Goal: Find specific page/section: Find specific page/section

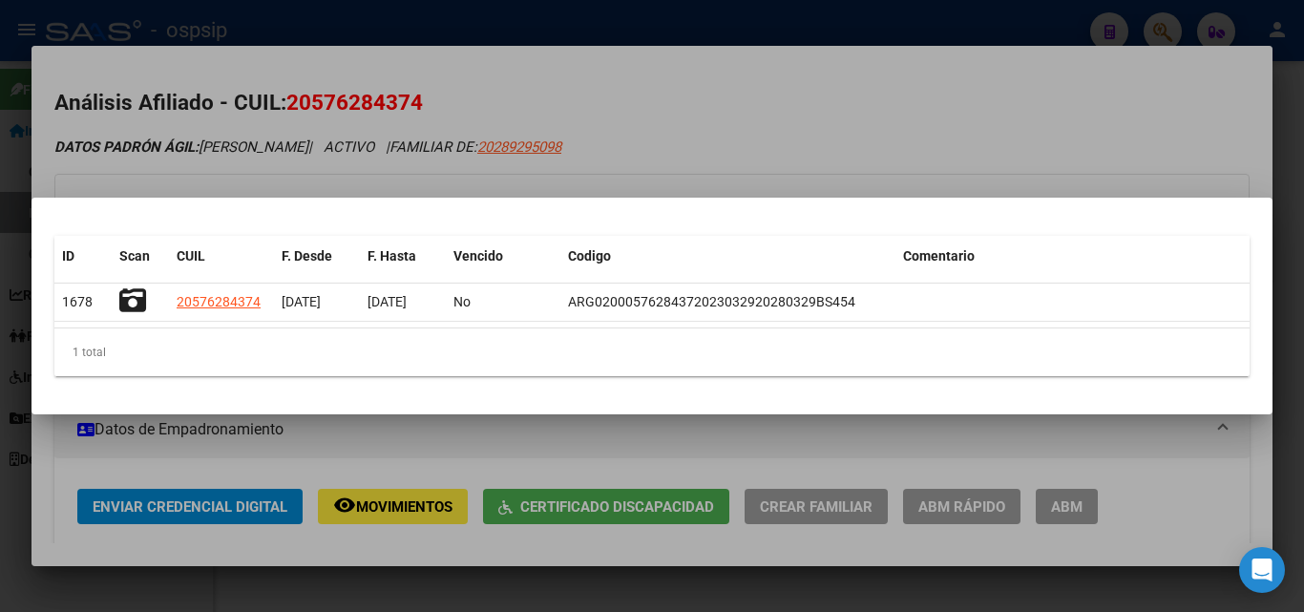
scroll to position [382, 0]
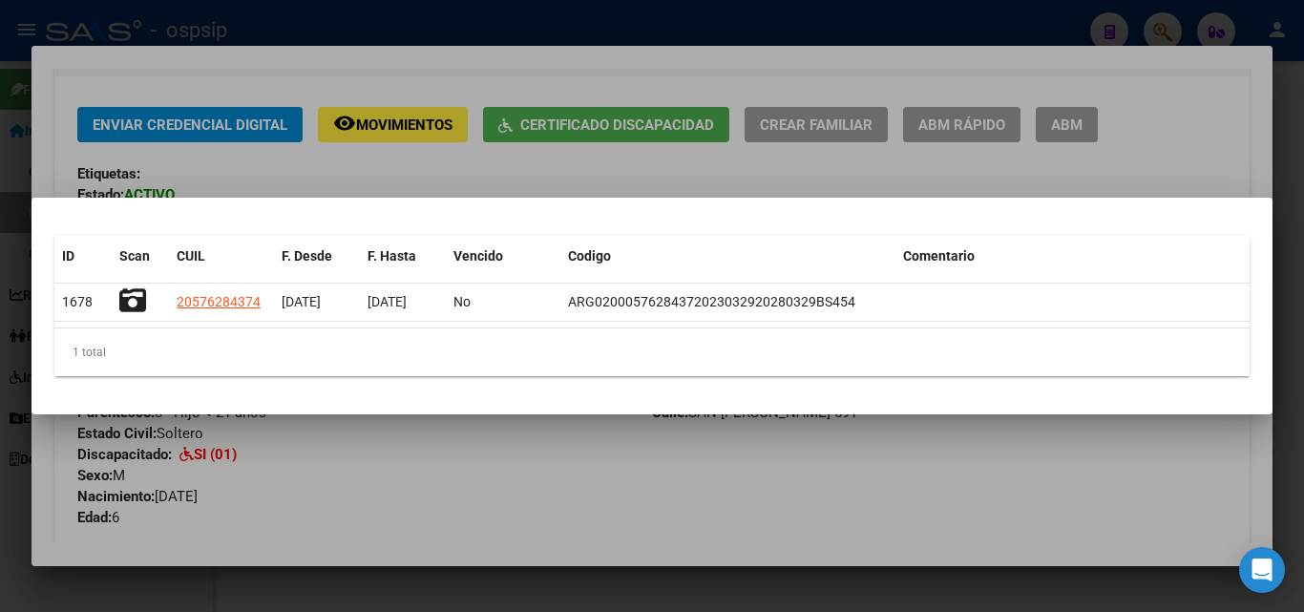
click at [537, 21] on div at bounding box center [652, 306] width 1304 height 612
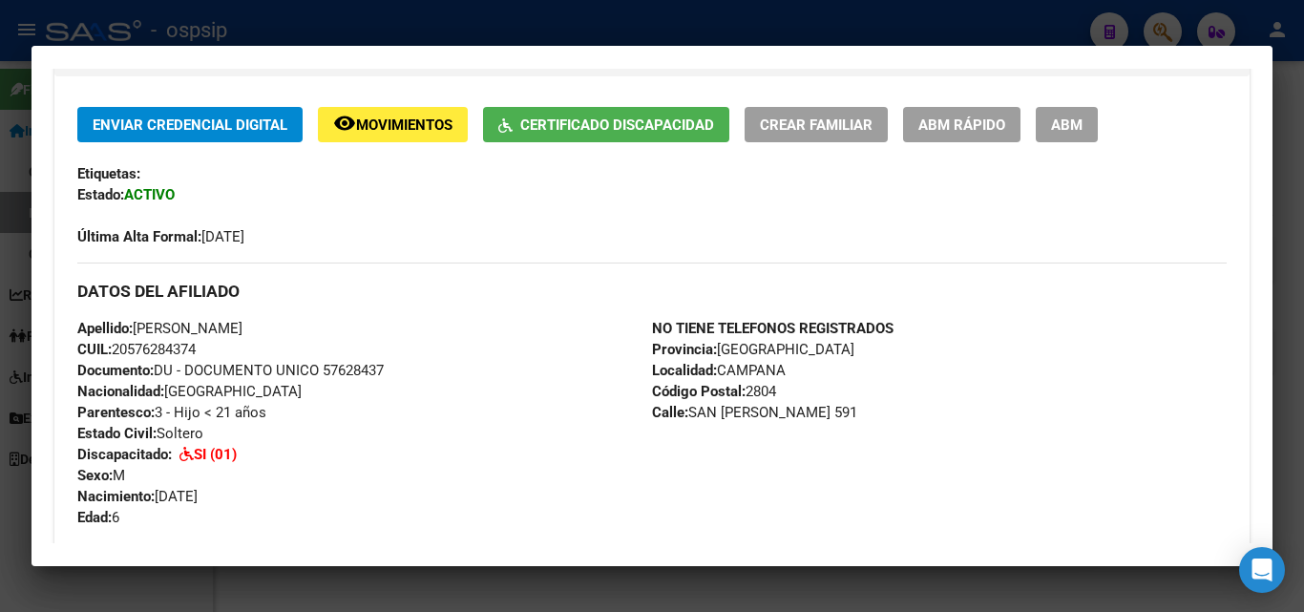
scroll to position [0, 0]
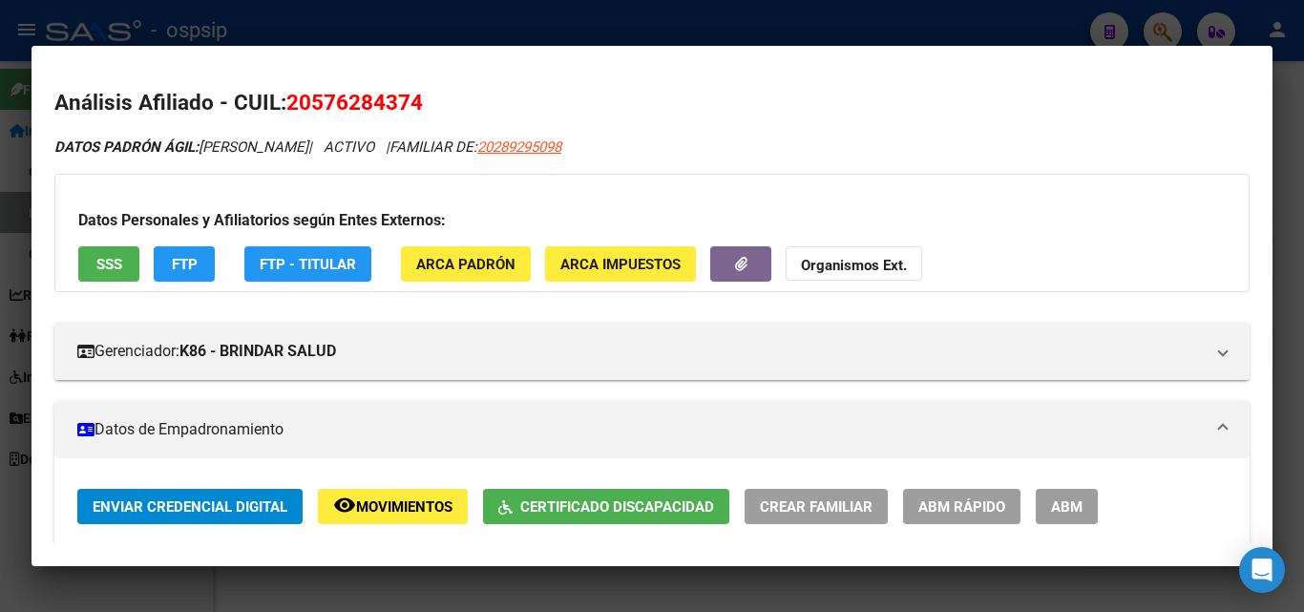
click at [966, 28] on div at bounding box center [652, 306] width 1304 height 612
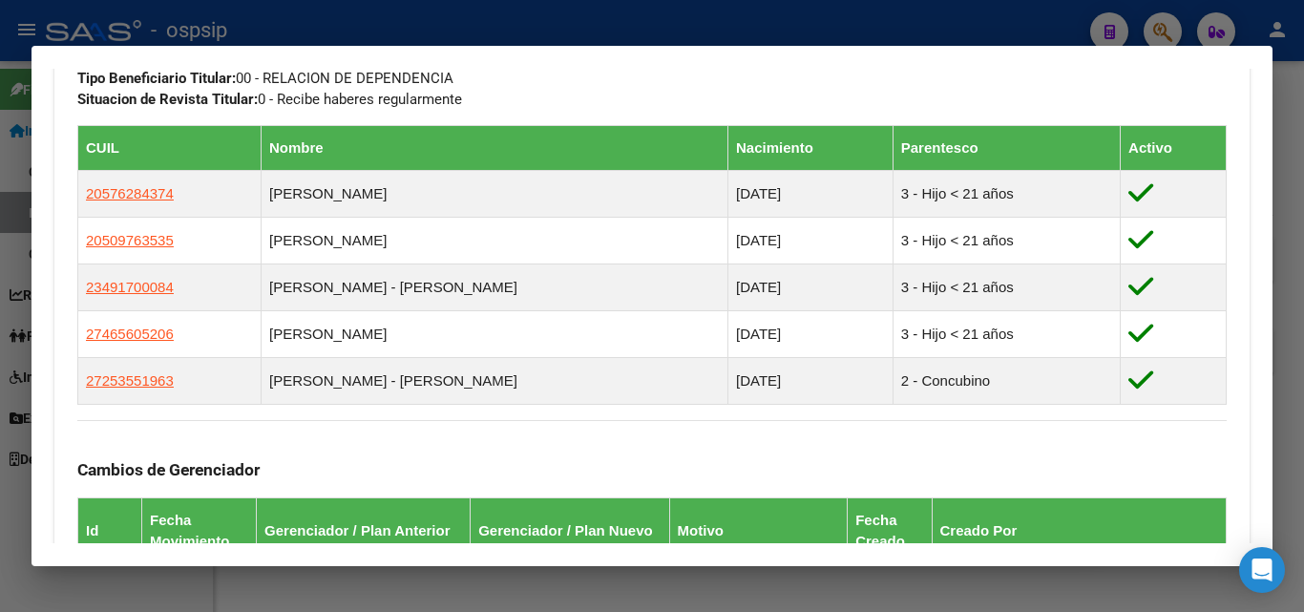
click at [1154, 30] on div at bounding box center [652, 306] width 1304 height 612
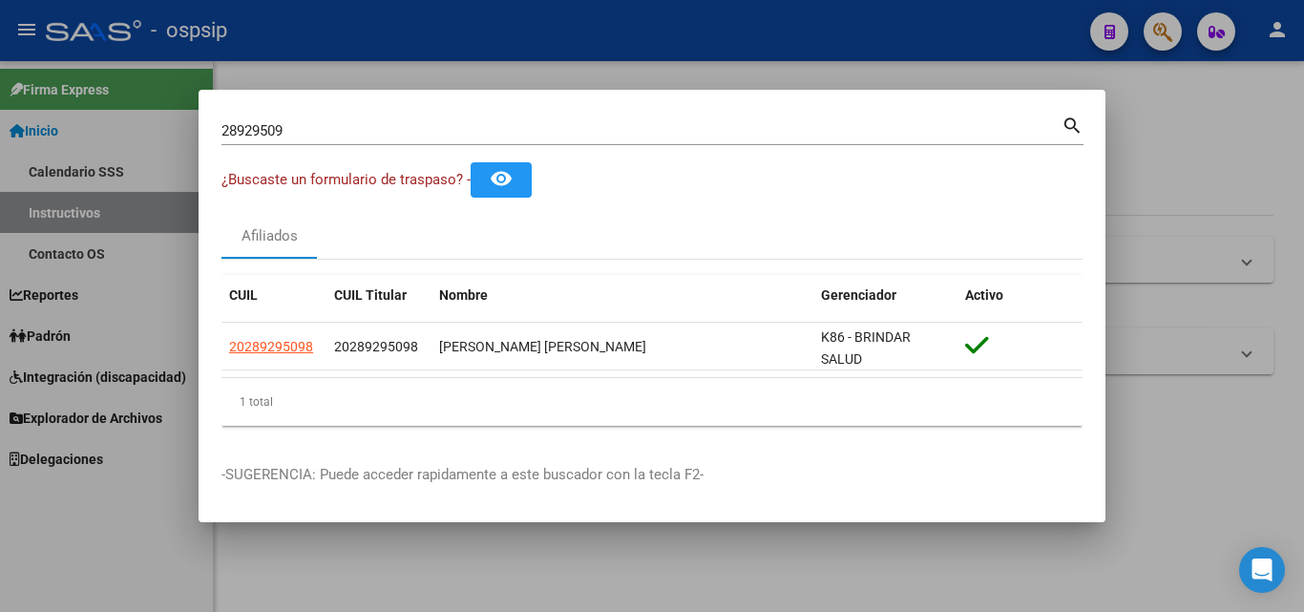
click at [327, 123] on input "28929509" at bounding box center [641, 130] width 840 height 17
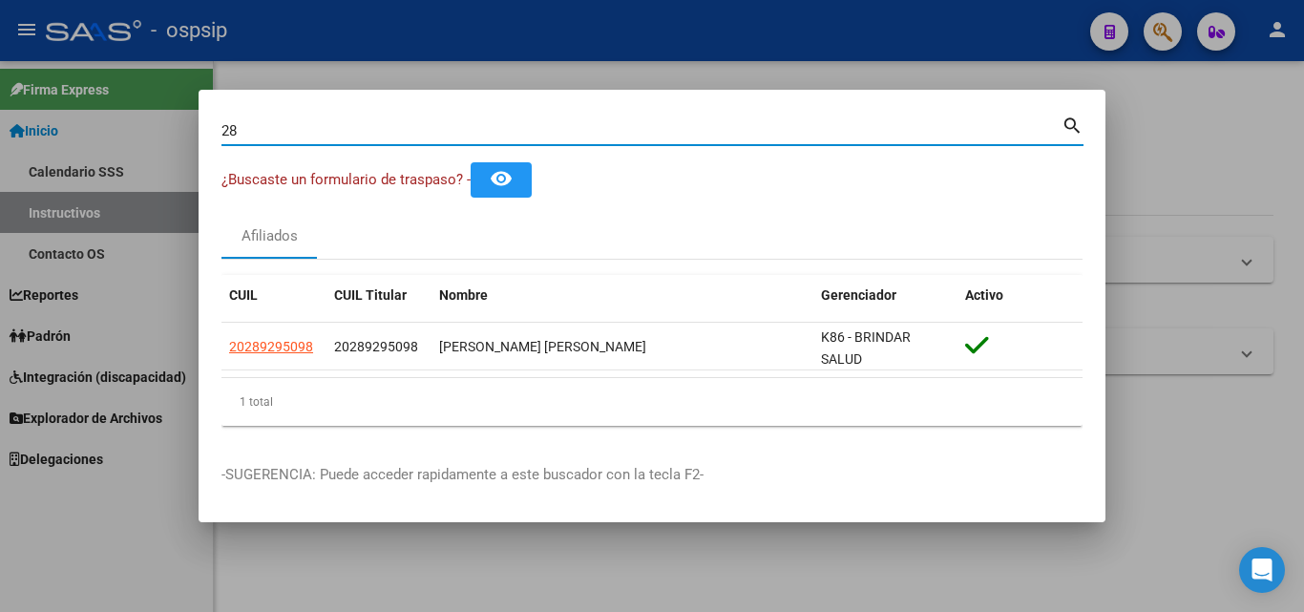
type input "2"
type input "96020556"
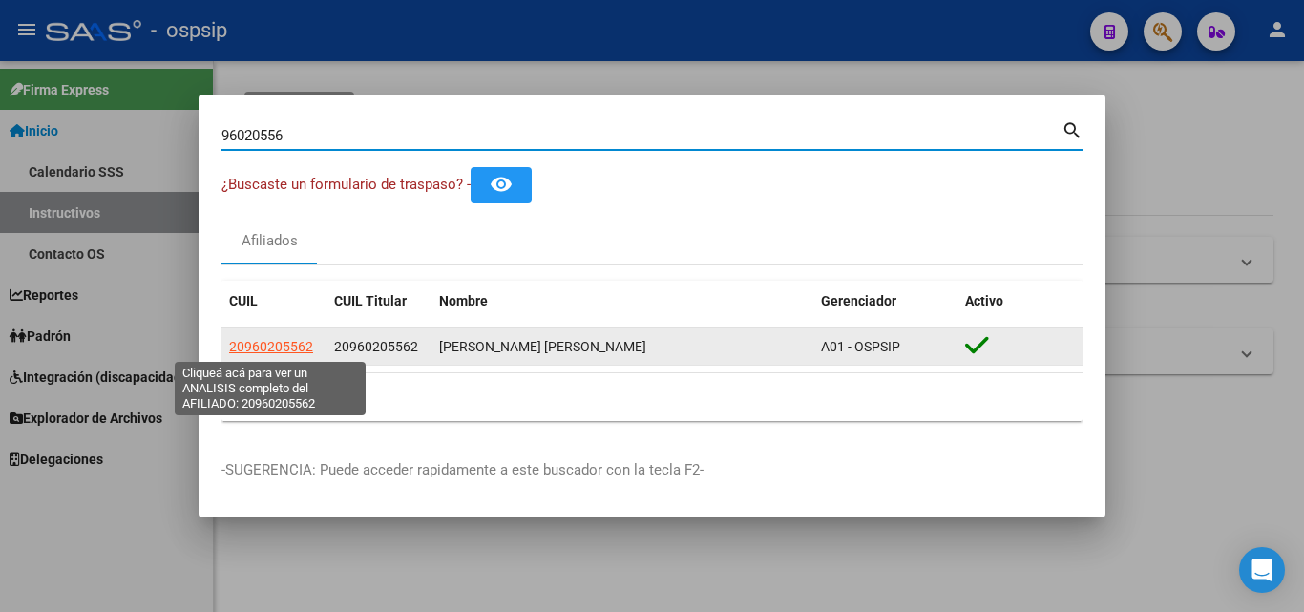
click at [259, 343] on span "20960205562" at bounding box center [271, 346] width 84 height 15
type textarea "20960205562"
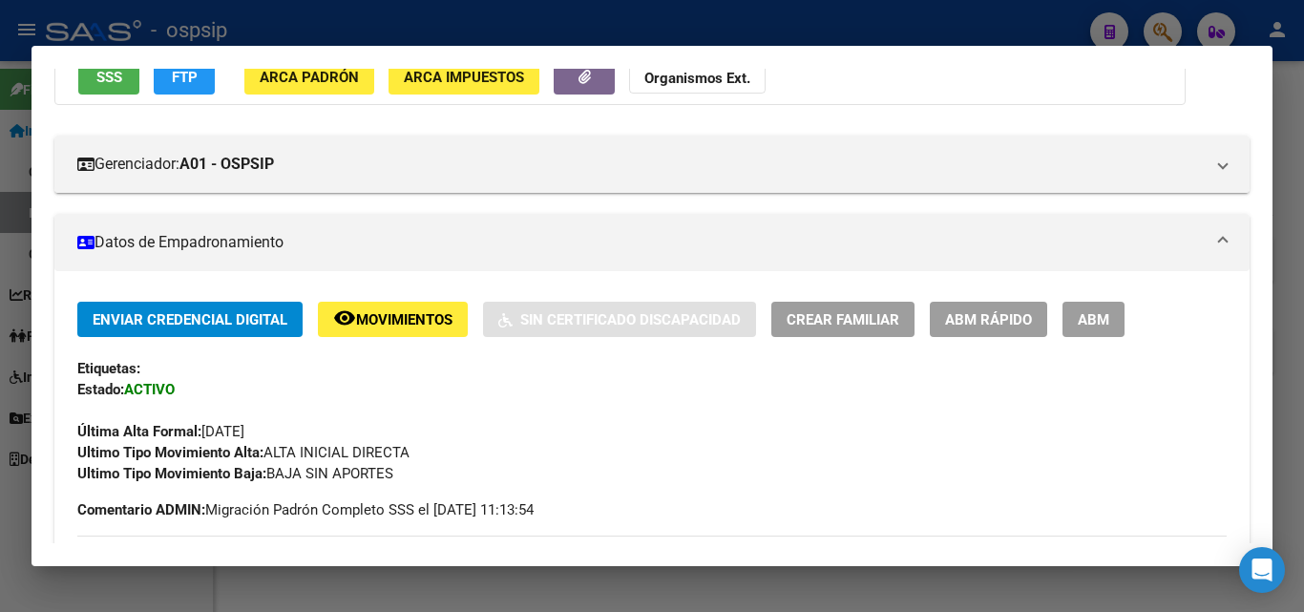
scroll to position [191, 0]
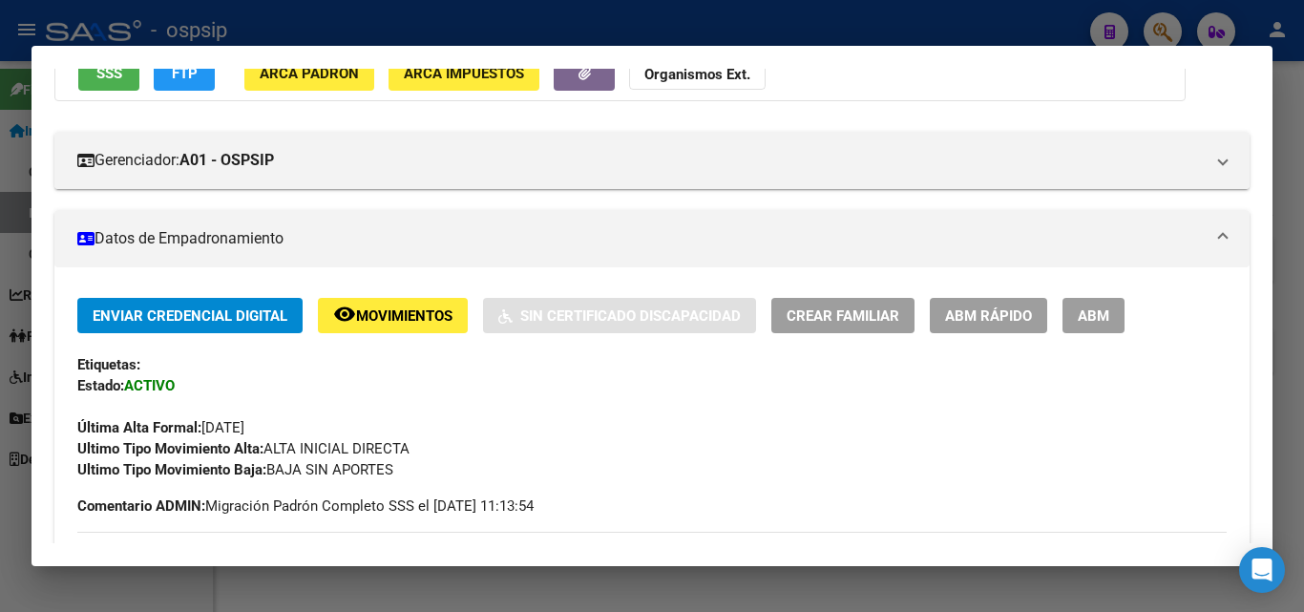
click at [662, 31] on div at bounding box center [652, 306] width 1304 height 612
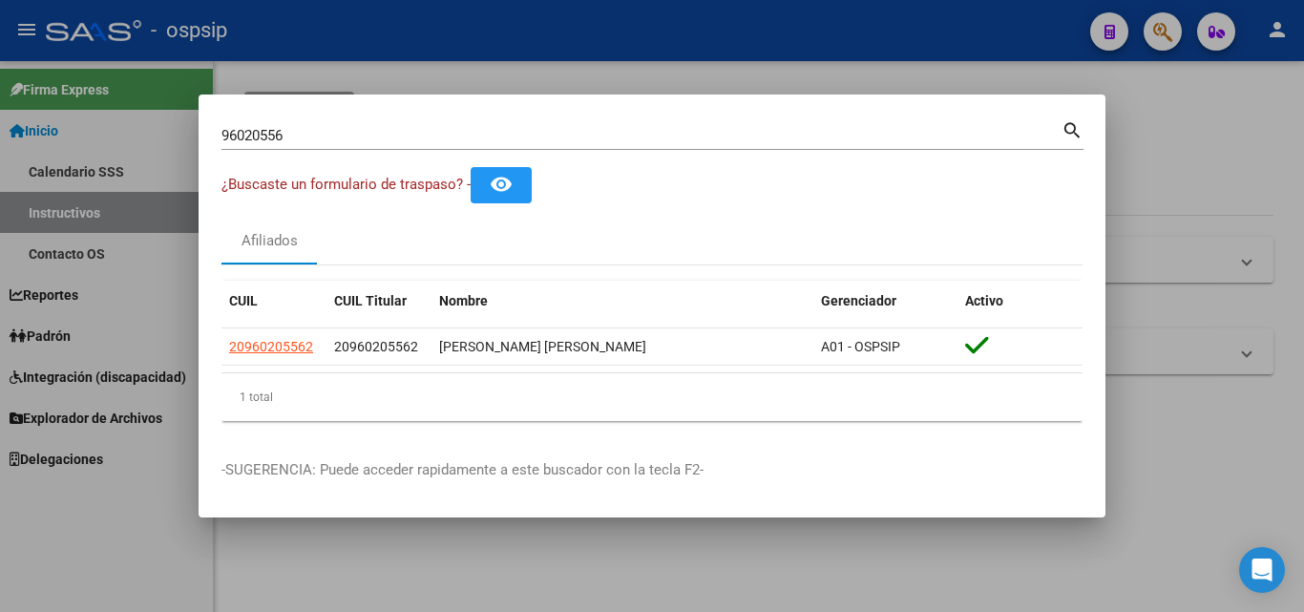
click at [1070, 136] on mat-icon "search" at bounding box center [1072, 128] width 22 height 23
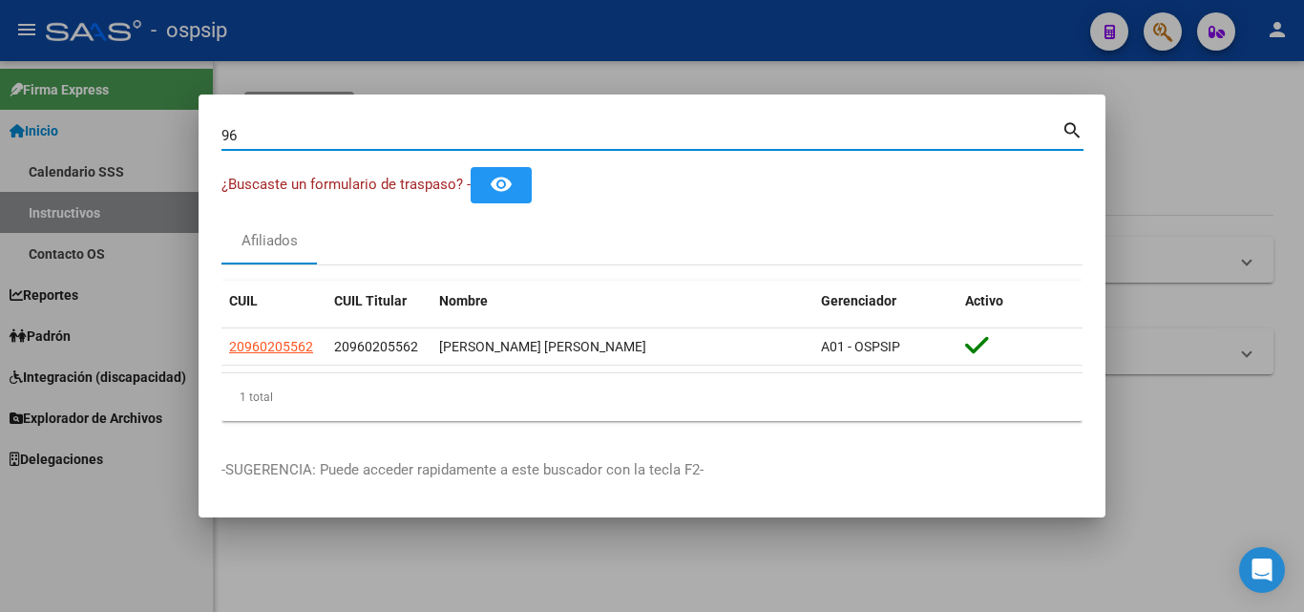
type input "9"
type input "31954491"
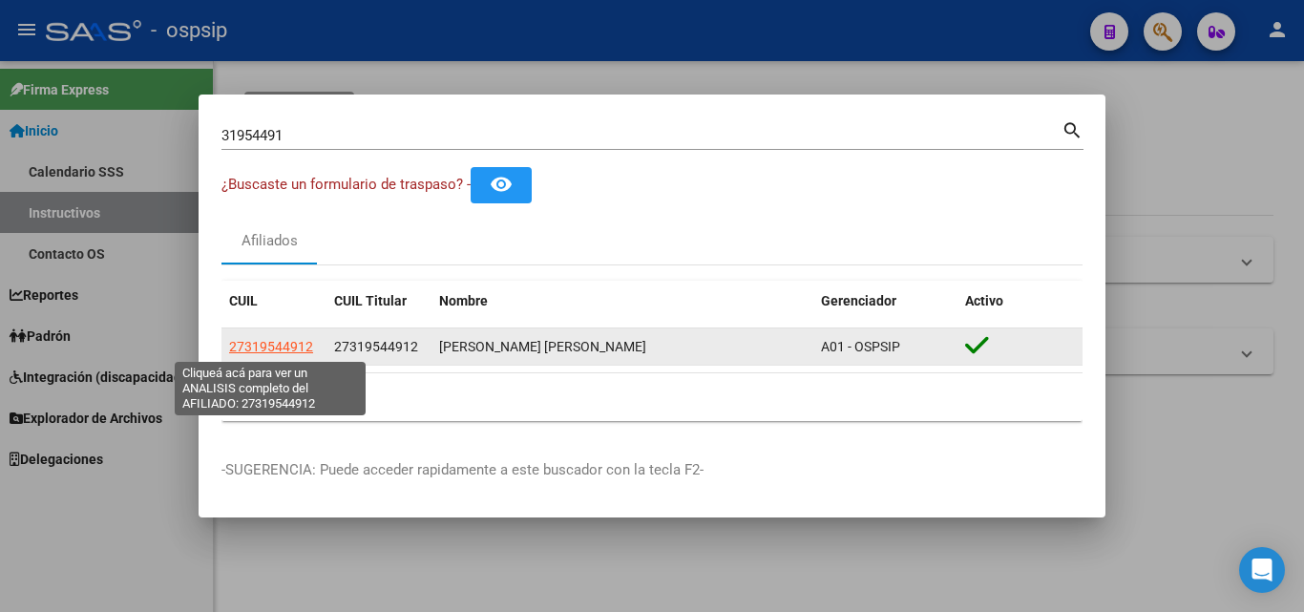
click at [264, 343] on span "27319544912" at bounding box center [271, 346] width 84 height 15
type textarea "27319544912"
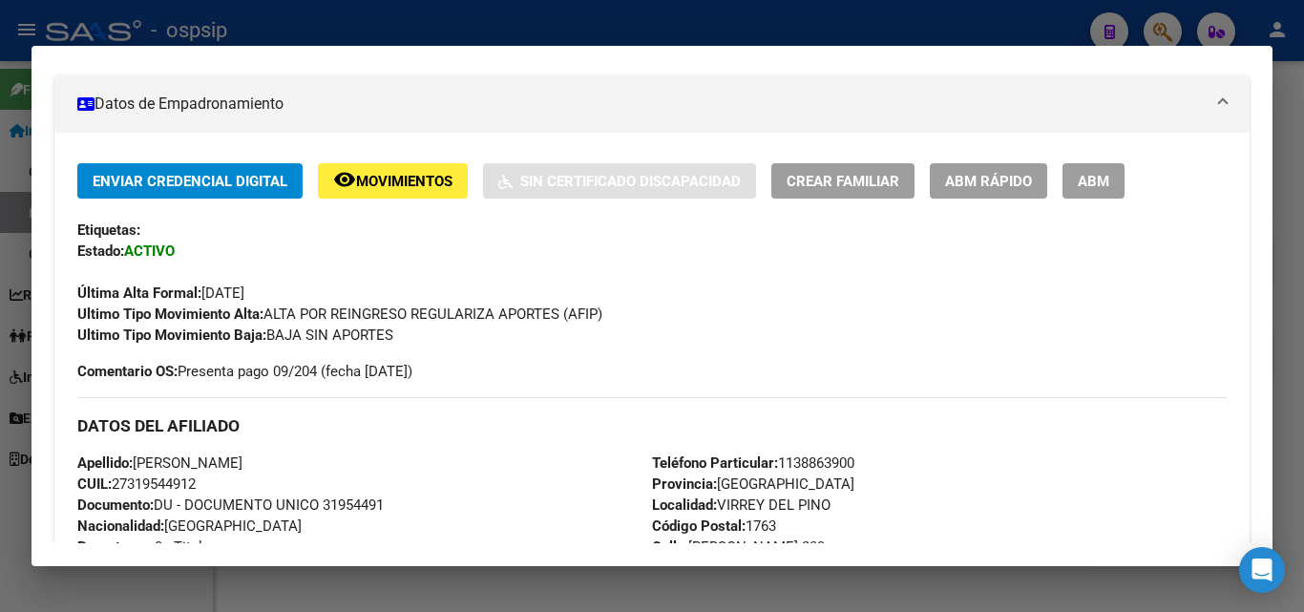
scroll to position [286, 0]
